Goal: Entertainment & Leisure: Consume media (video, audio)

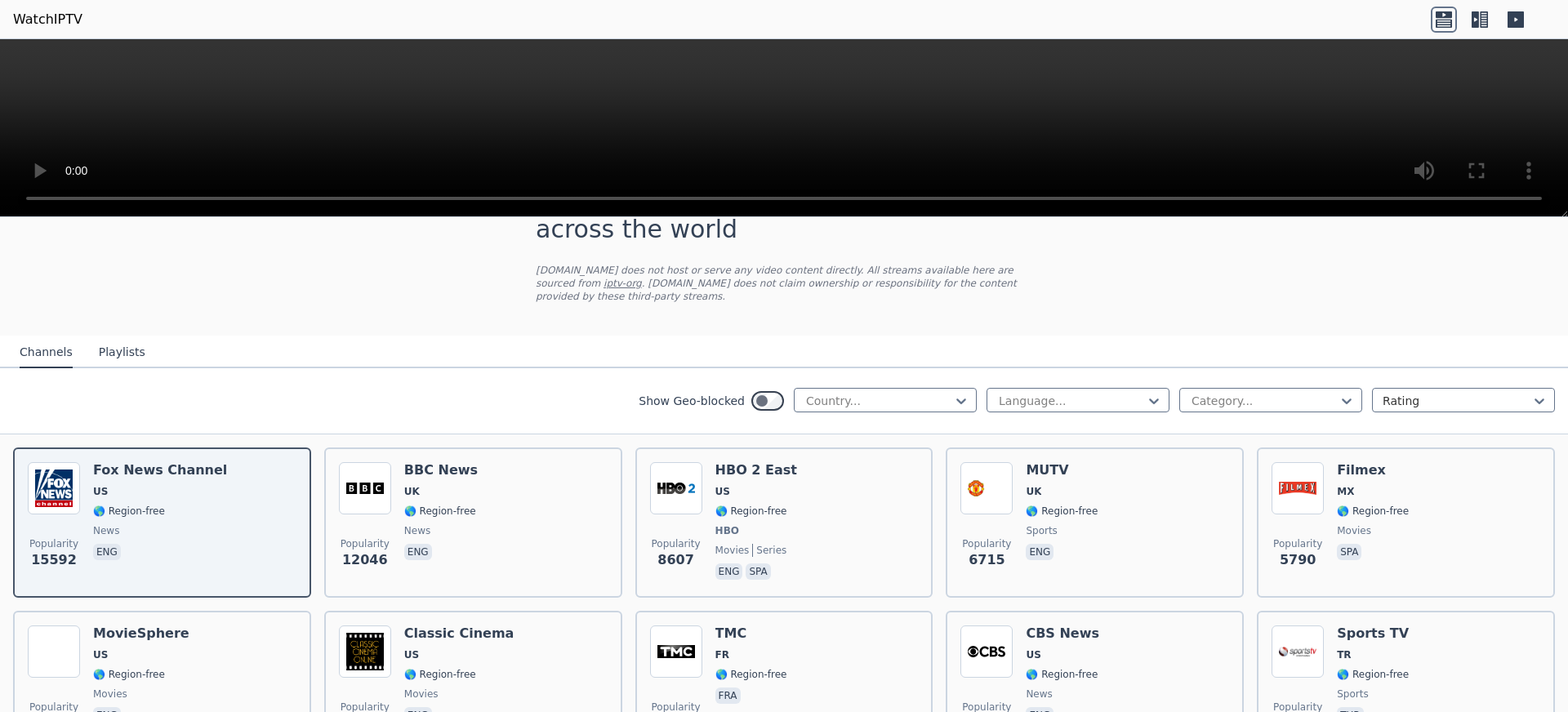
scroll to position [70, 0]
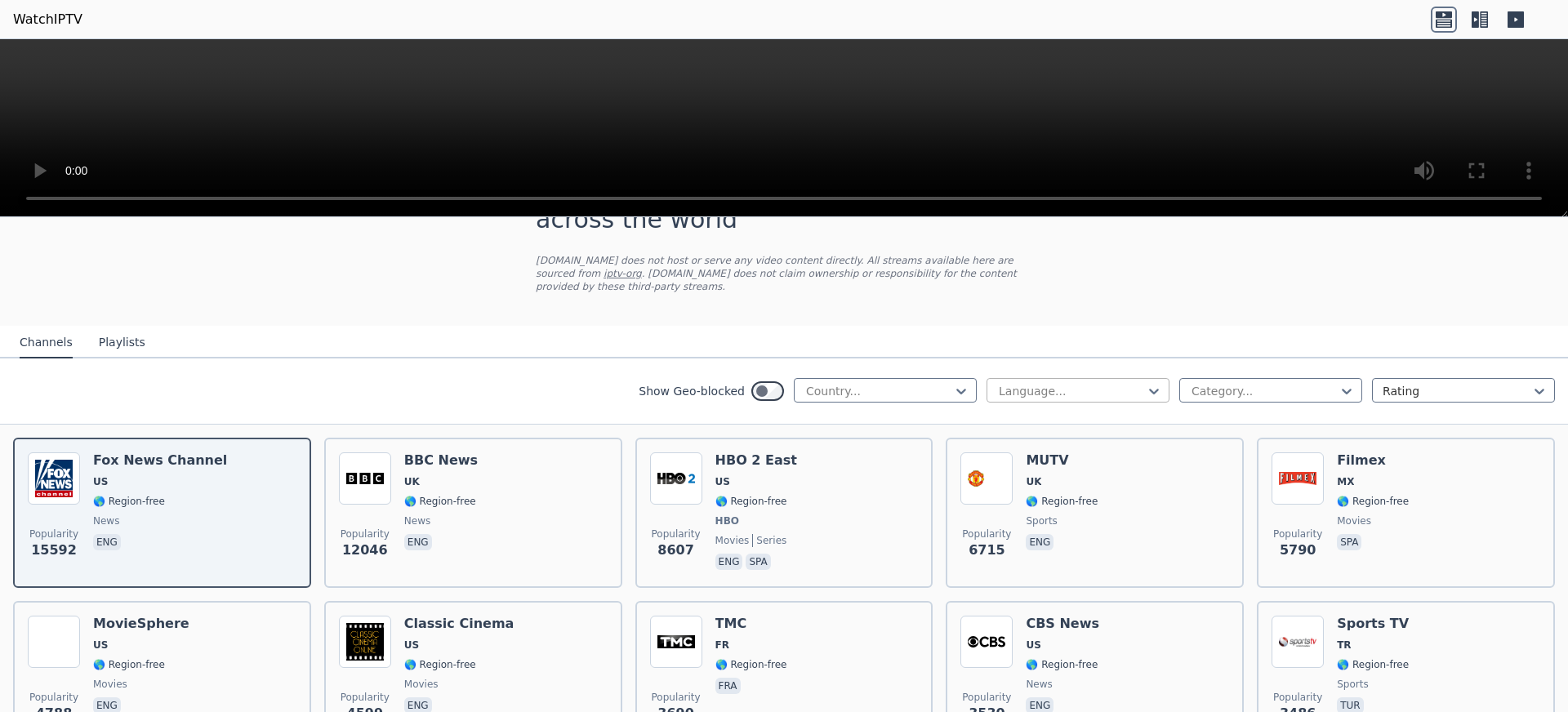
click at [1029, 393] on div at bounding box center [1071, 390] width 148 height 16
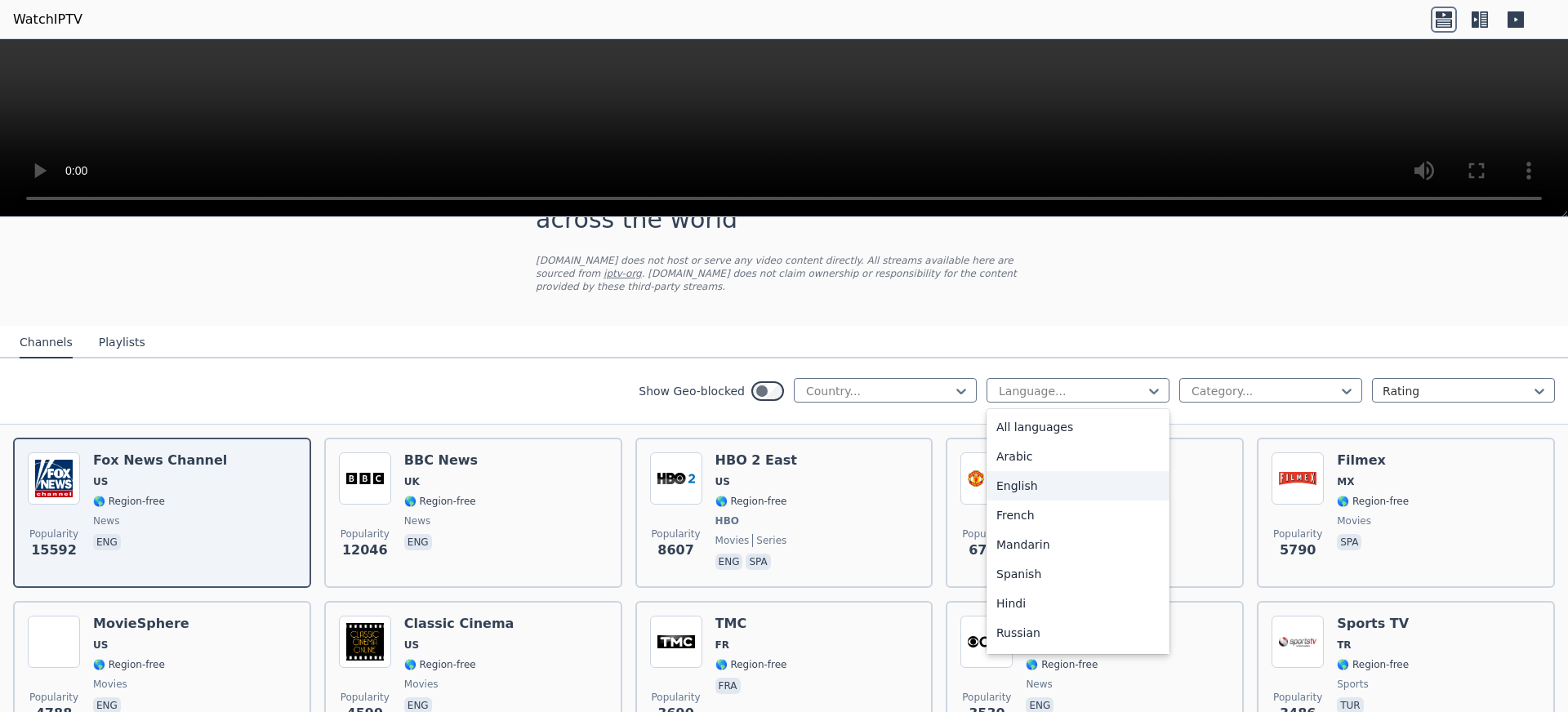
click at [1030, 487] on div "English" at bounding box center [1078, 486] width 183 height 29
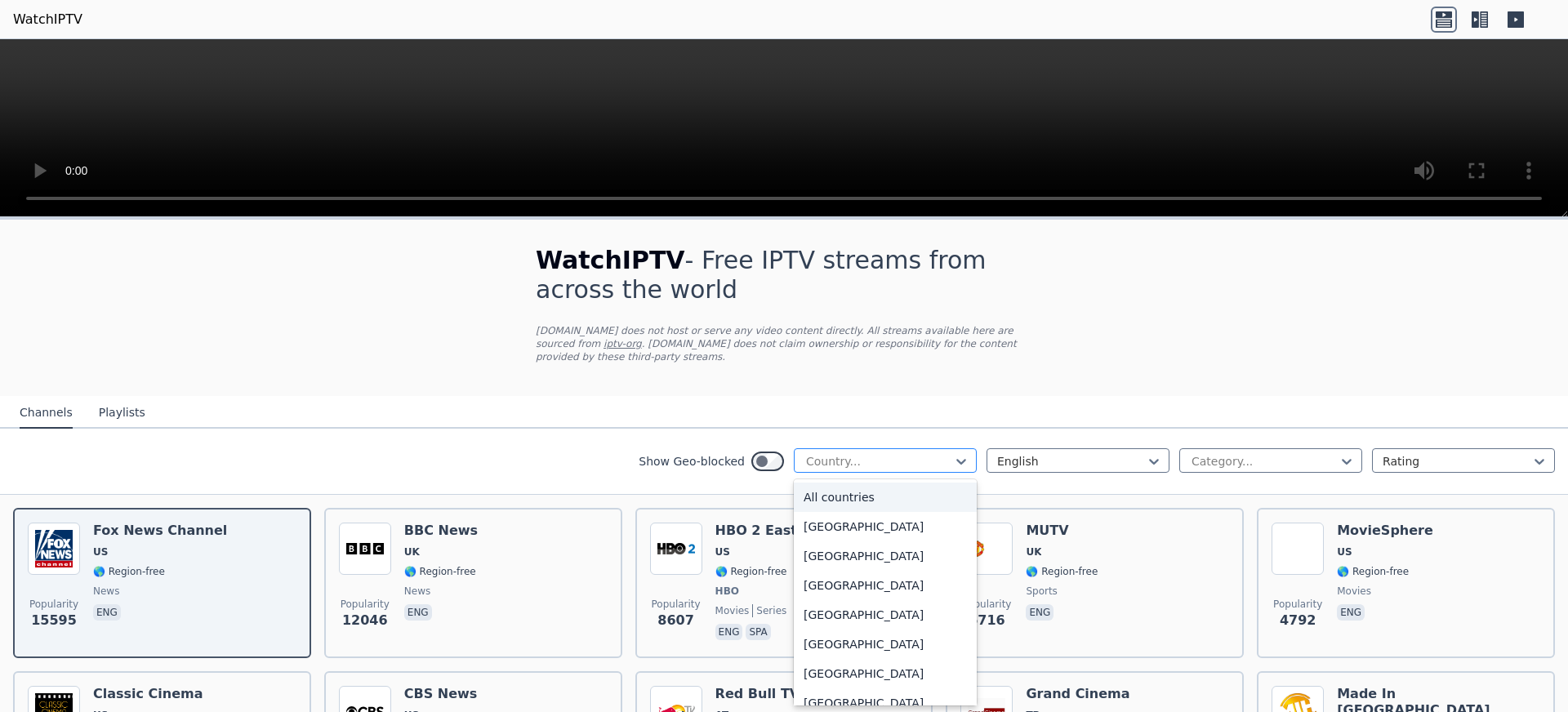
click at [812, 462] on div at bounding box center [878, 461] width 148 height 16
type input "*"
type input "**"
click at [809, 597] on div "[GEOGRAPHIC_DATA]" at bounding box center [885, 585] width 183 height 29
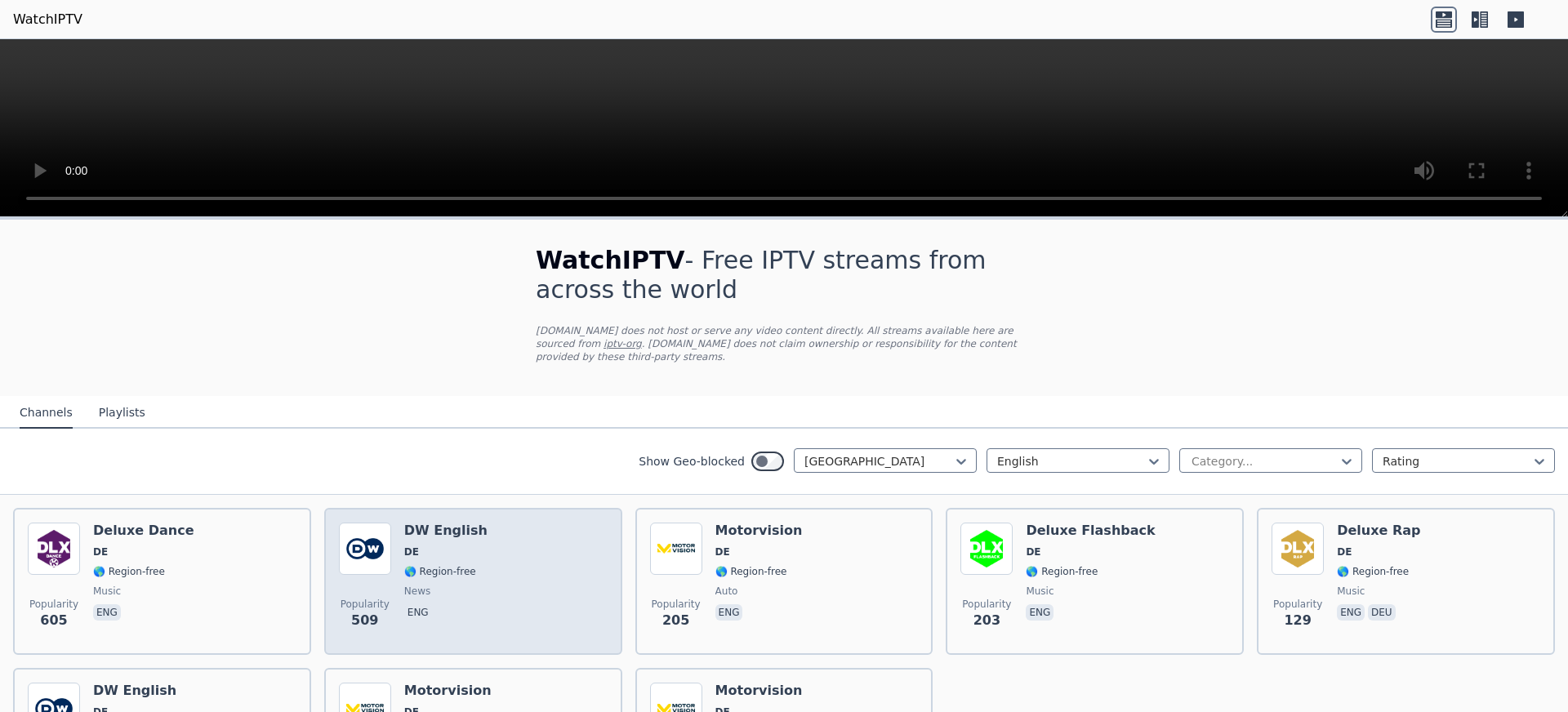
click at [496, 532] on div "Popularity 509 DW English DE 🌎 Region-free news eng" at bounding box center [473, 581] width 269 height 117
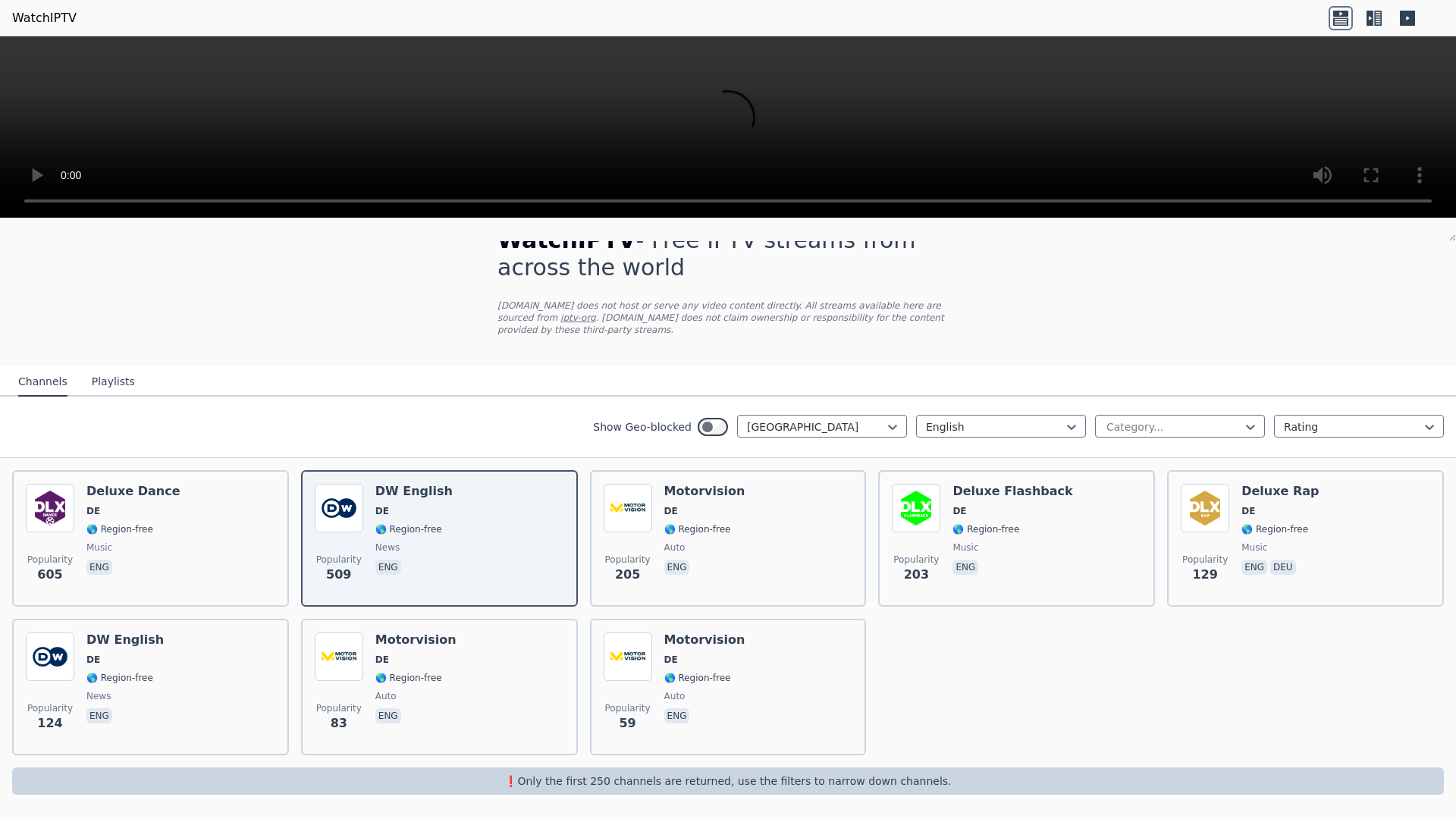
scroll to position [41, 0]
